Goal: Information Seeking & Learning: Compare options

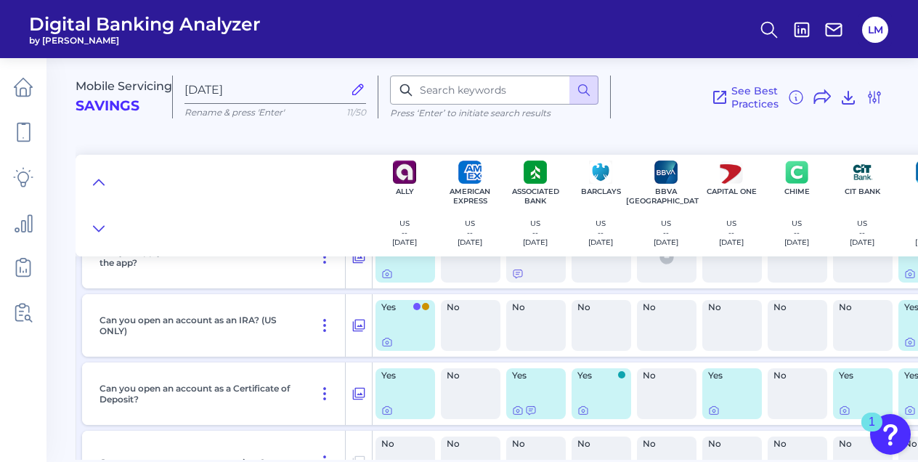
scroll to position [6867, 0]
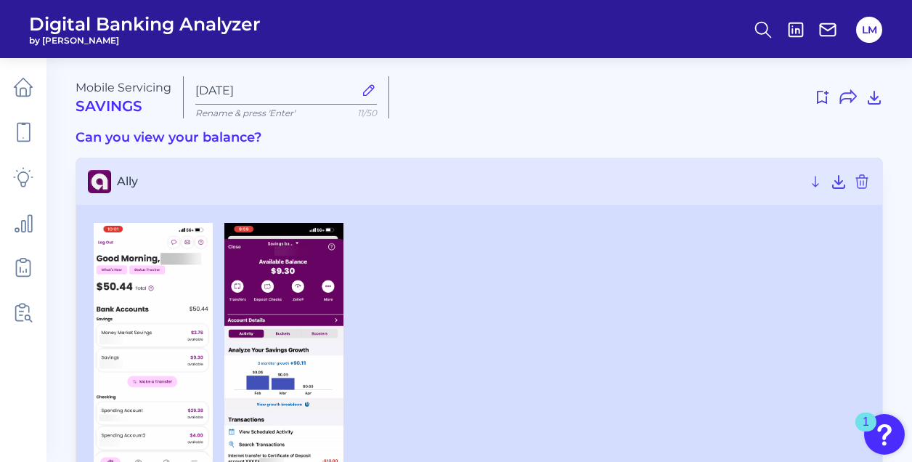
click at [466, 131] on h3 "Can you view your balance?" at bounding box center [479, 138] width 807 height 16
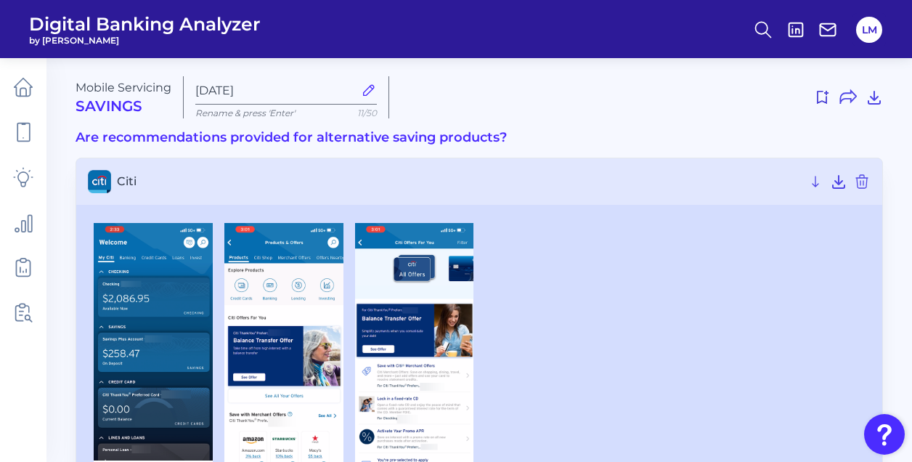
scroll to position [404, 0]
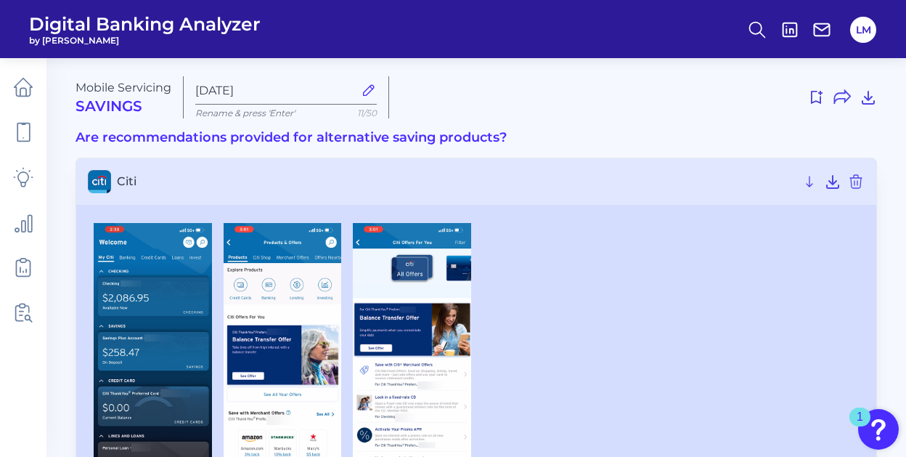
scroll to position [405, 0]
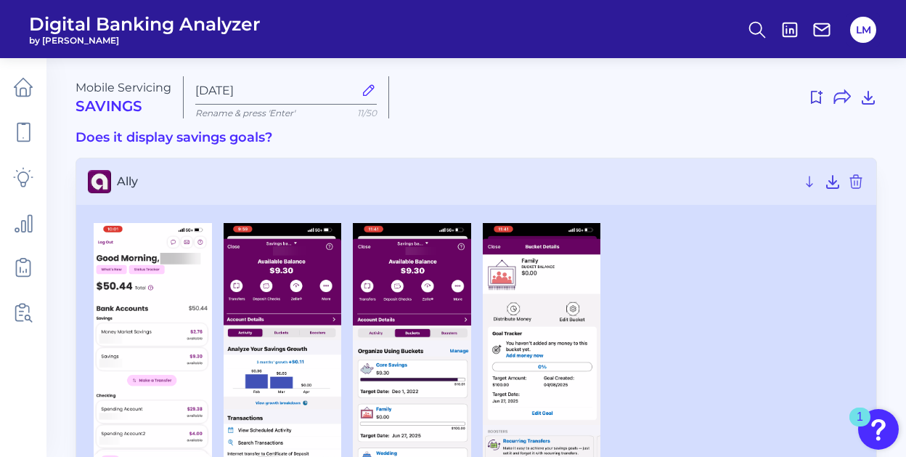
scroll to position [1789, 0]
